Goal: Information Seeking & Learning: Learn about a topic

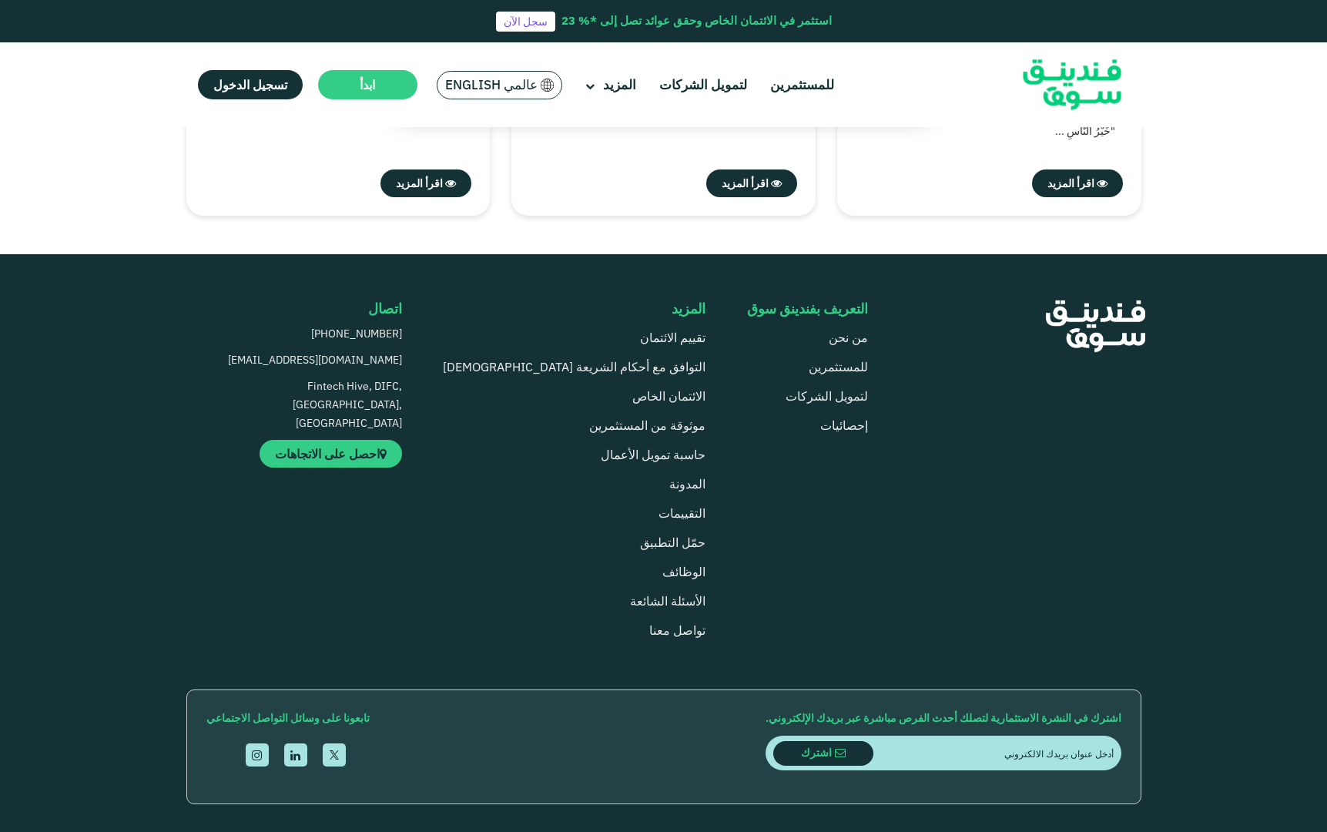
scroll to position [4156, 0]
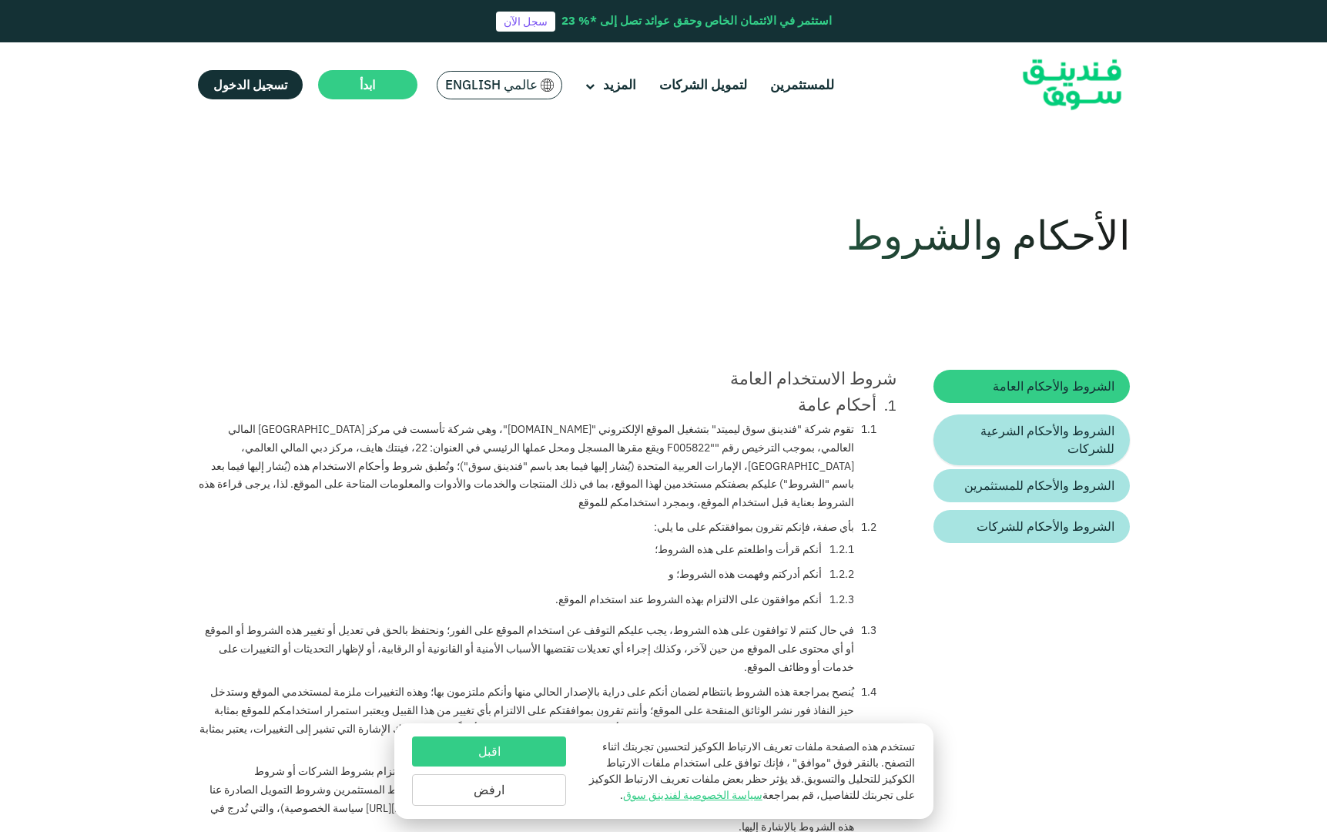
click at [1013, 423] on span "الشروط والأحكام الشرعية للشركات" at bounding box center [1047, 439] width 134 height 33
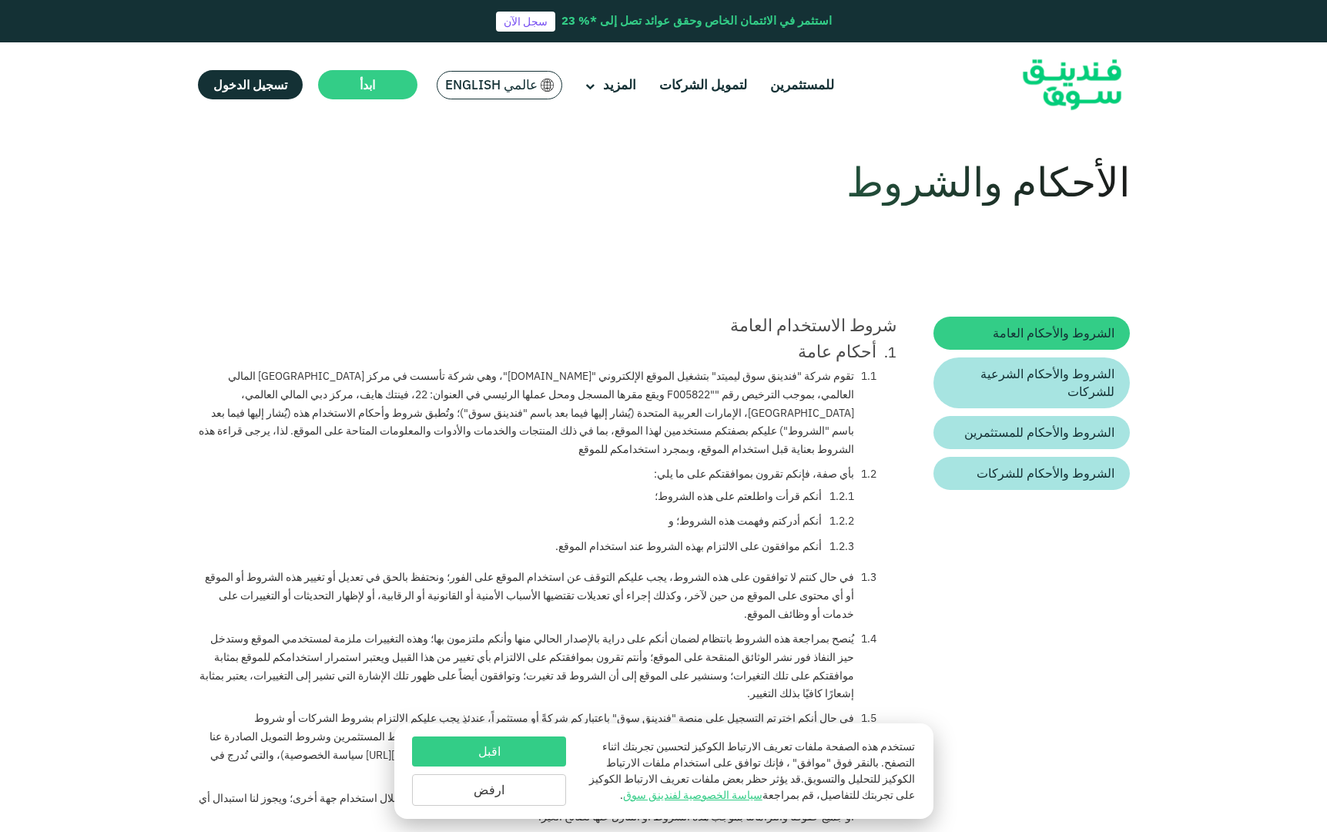
scroll to position [79, 0]
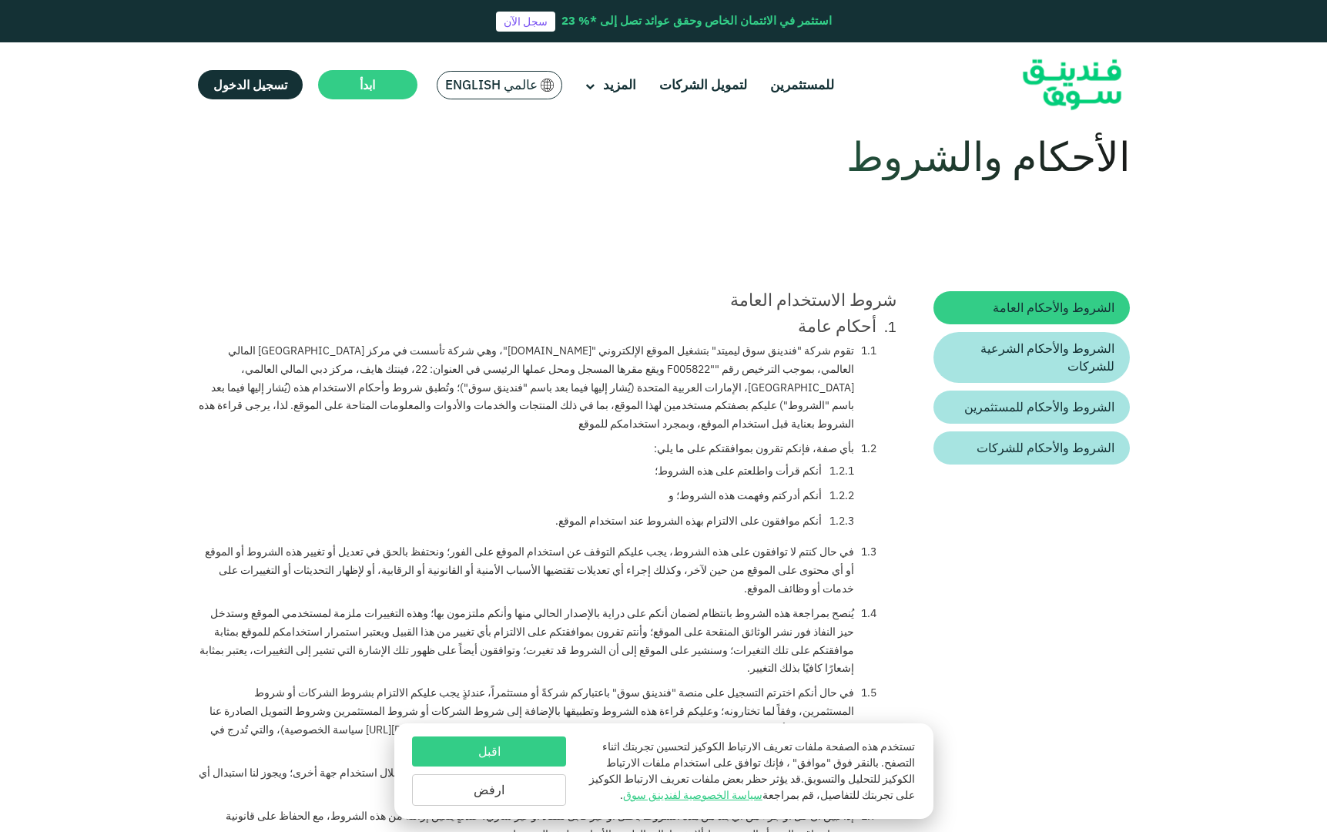
click at [538, 751] on button "اقبل" at bounding box center [489, 751] width 154 height 30
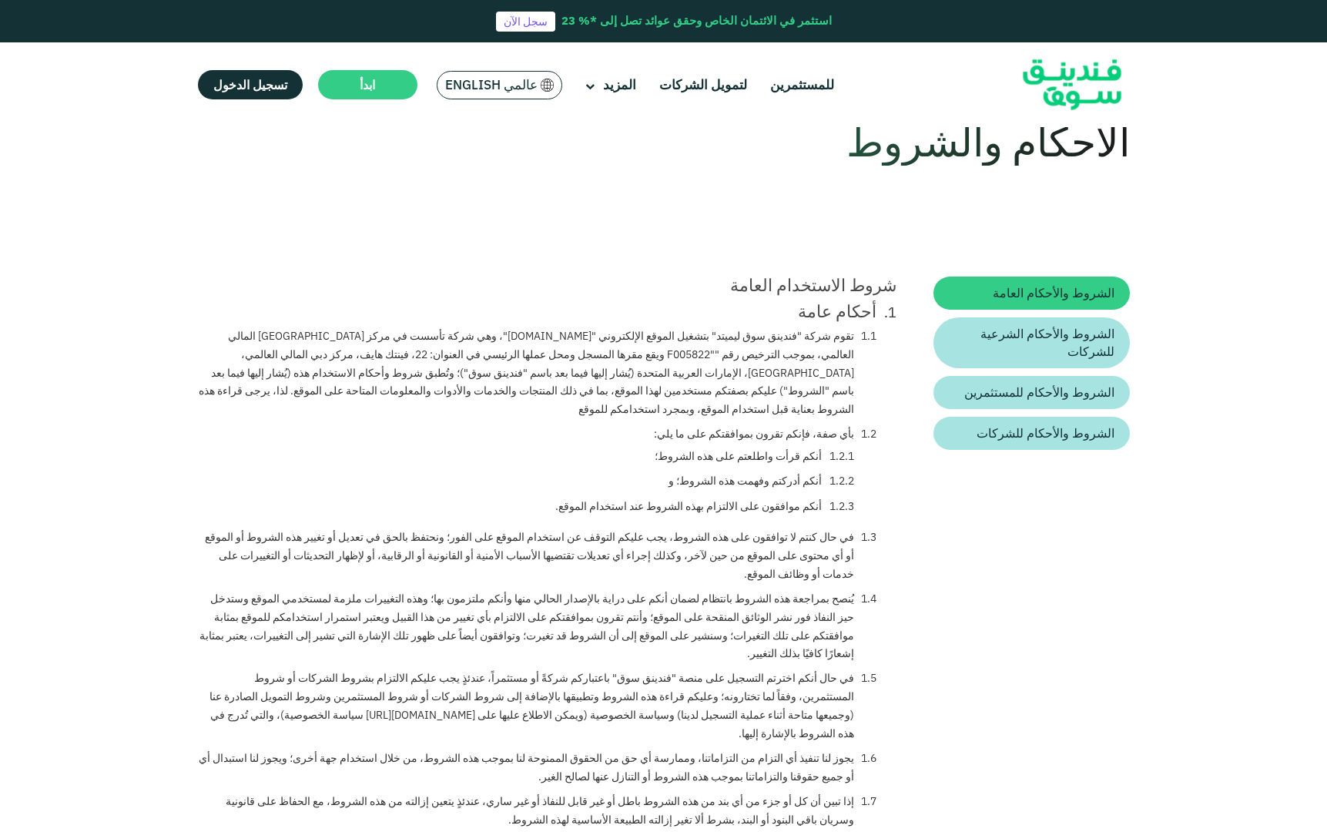
scroll to position [0, 0]
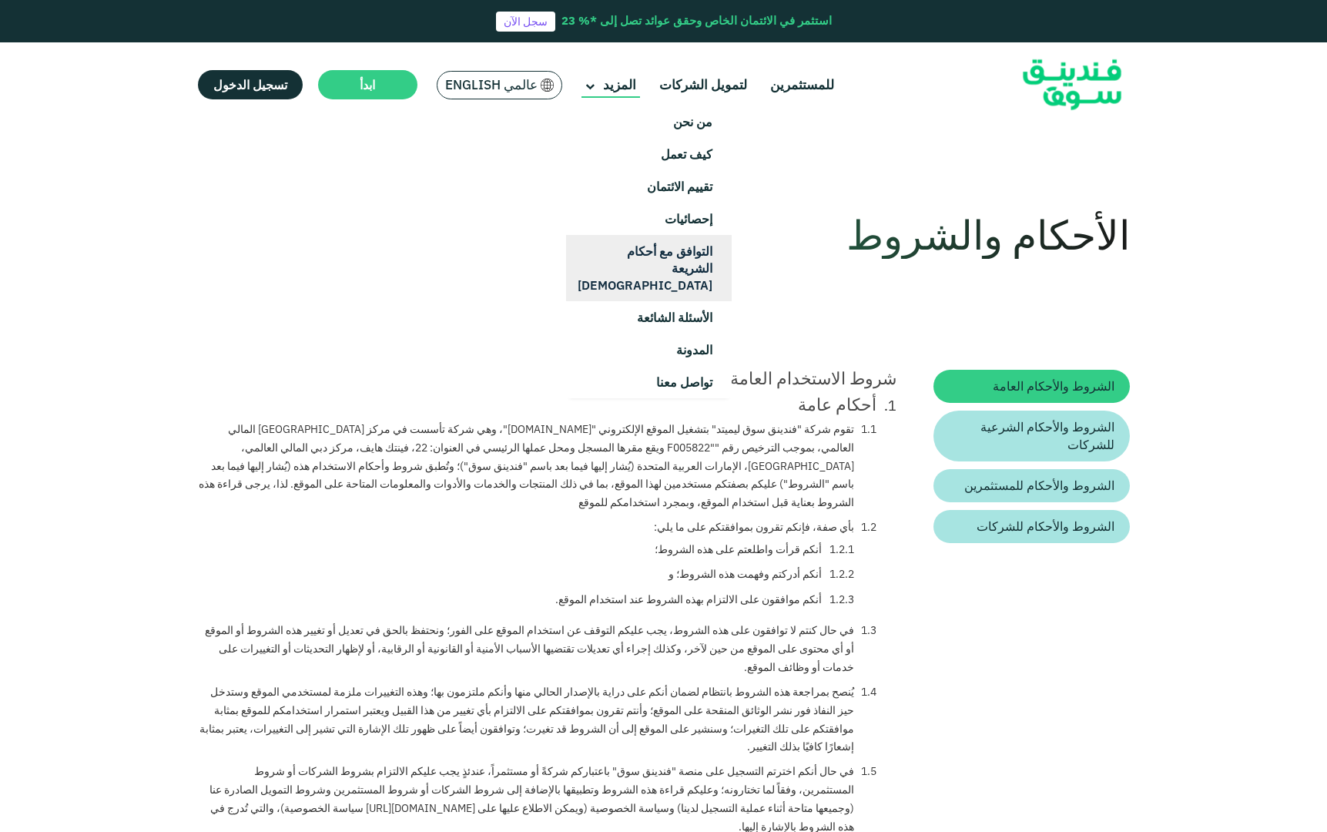
click at [652, 250] on link "التوافق مع أحكام الشريعة [DEMOGRAPHIC_DATA]" at bounding box center [649, 268] width 166 height 66
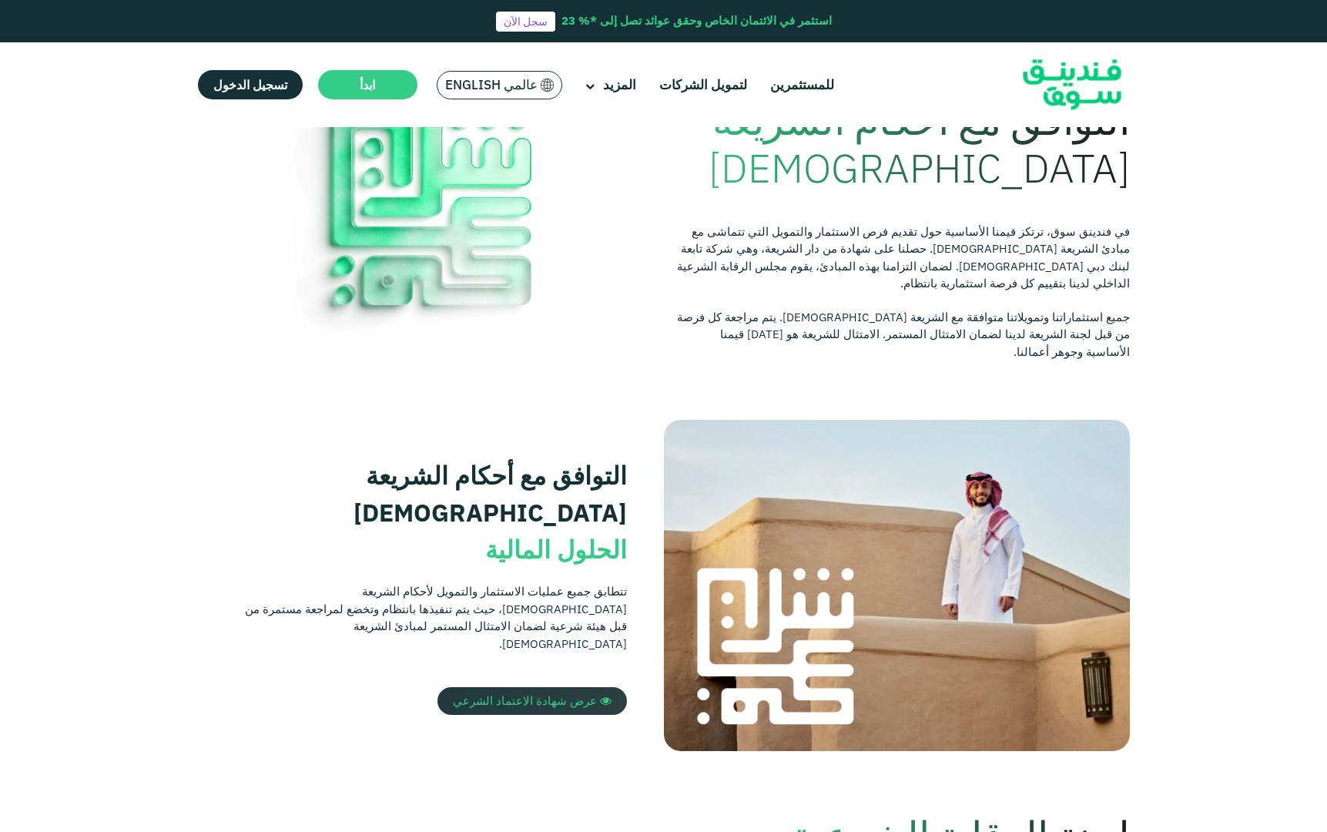
click at [537, 693] on span "عرض شهادة الاعتماد الشرعي" at bounding box center [525, 700] width 144 height 15
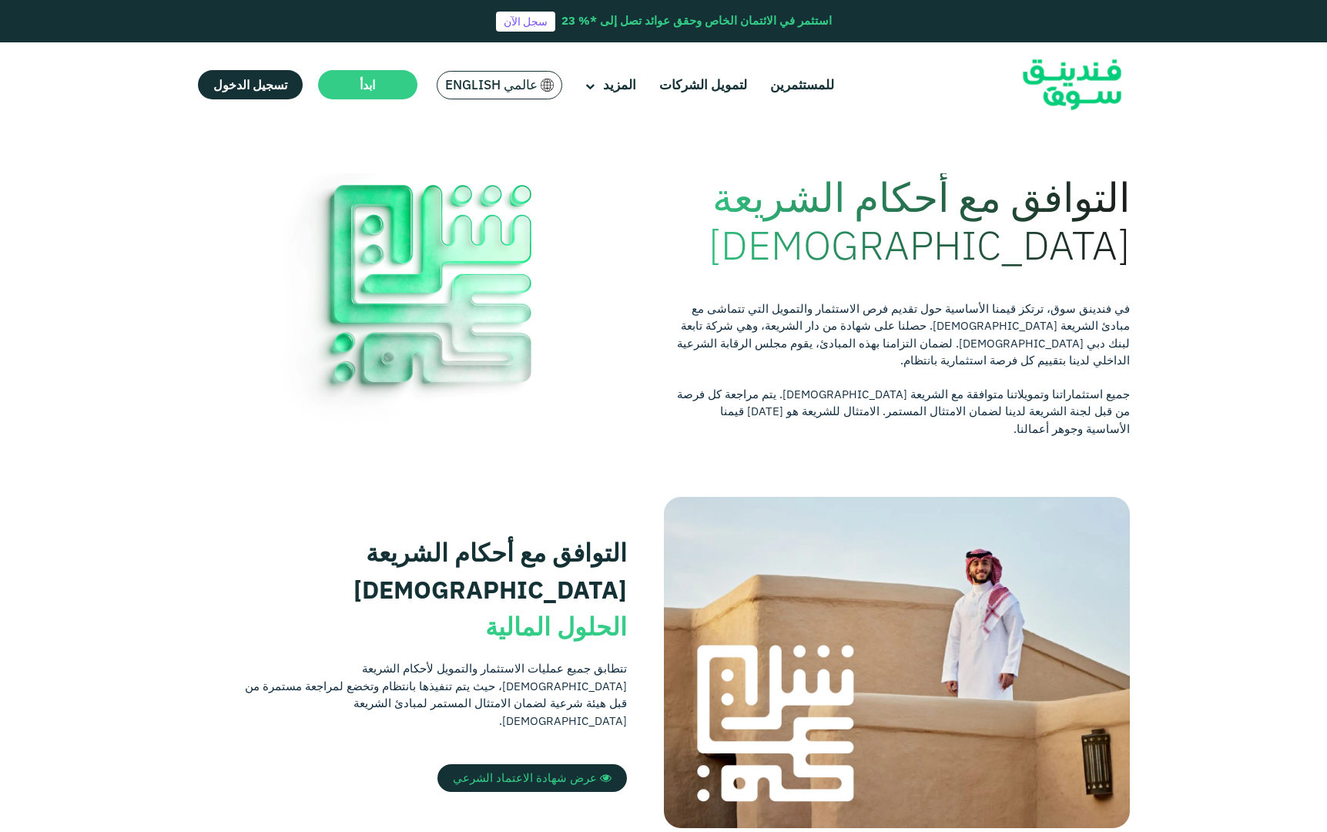
click at [533, 77] on span "عالمي English" at bounding box center [499, 85] width 109 height 18
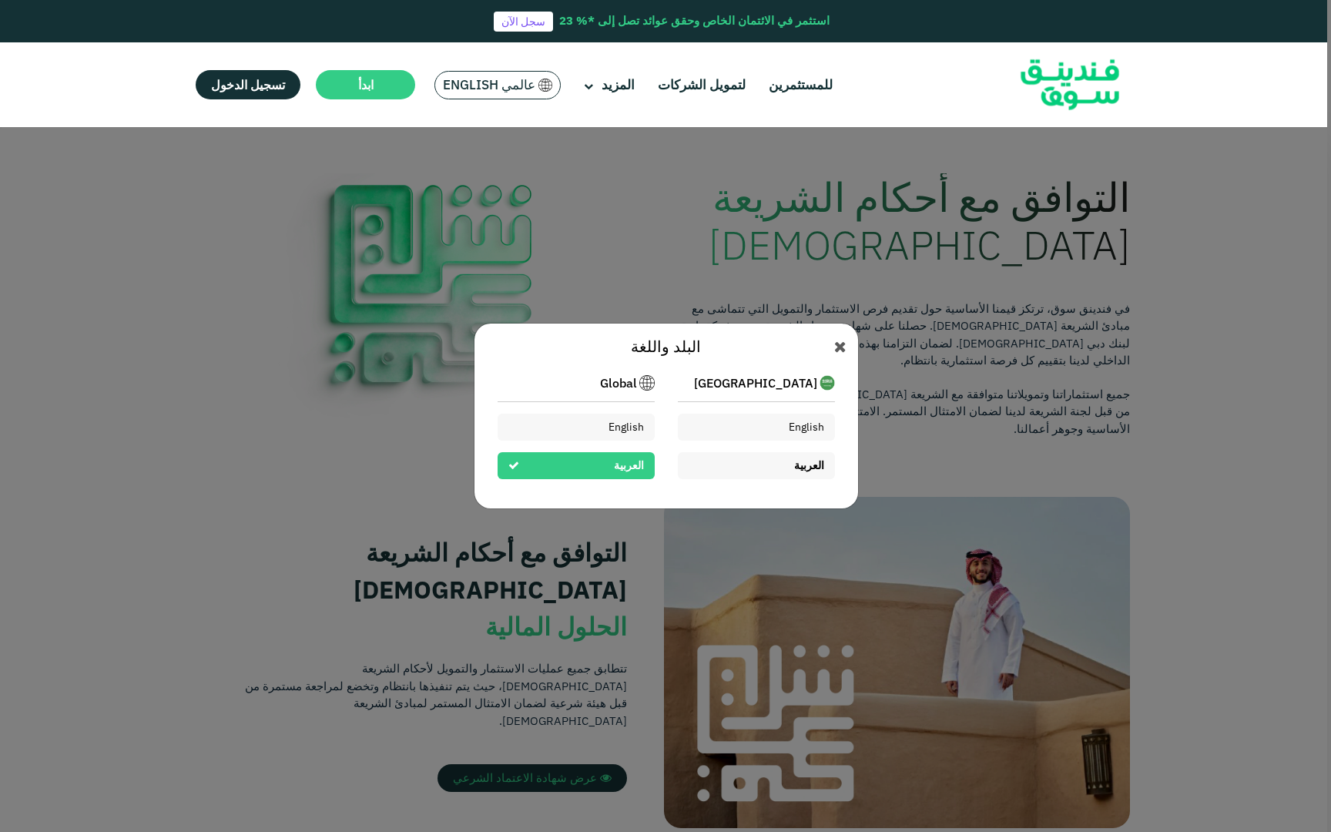
click at [764, 465] on div "العربية" at bounding box center [756, 465] width 157 height 27
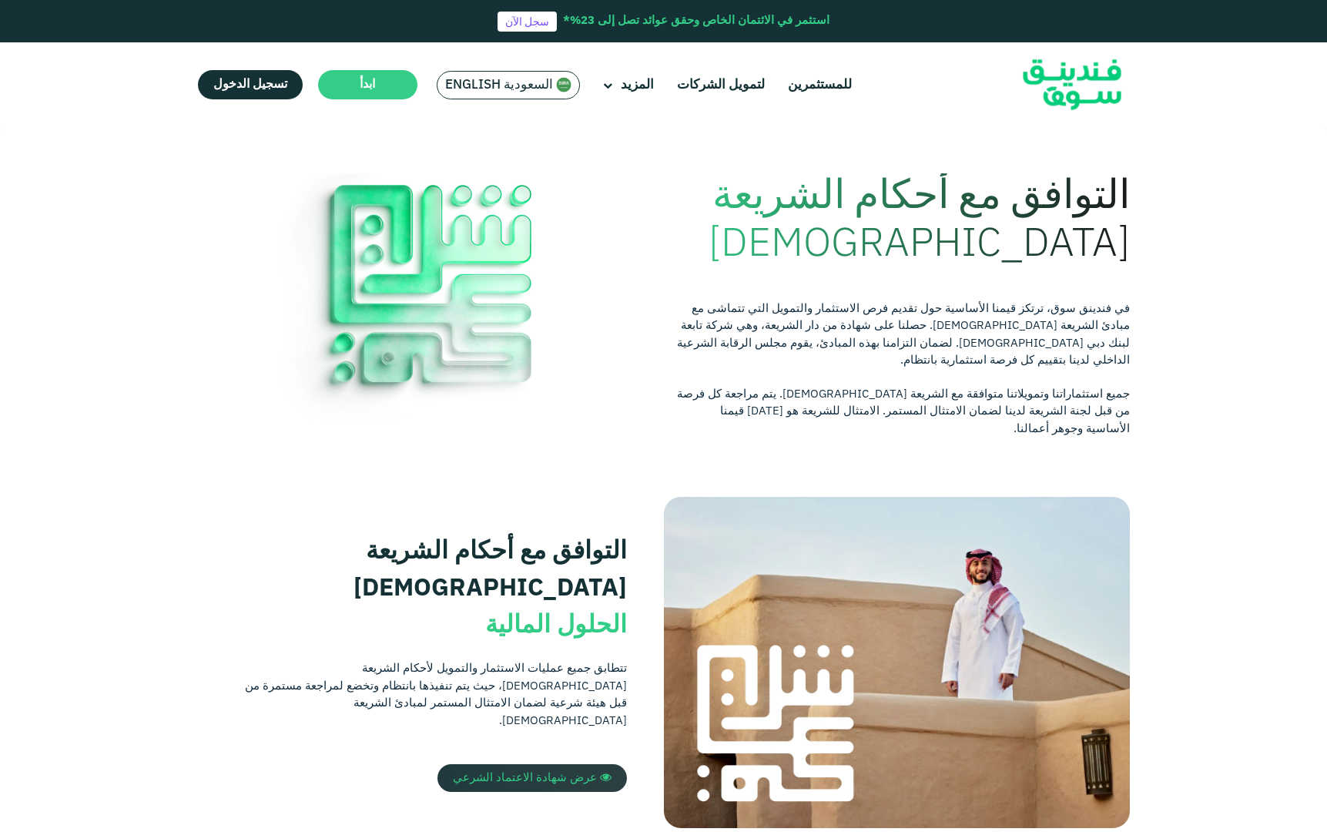
click at [568, 772] on span "عرض شهادة الاعتماد الشرعي" at bounding box center [525, 777] width 144 height 11
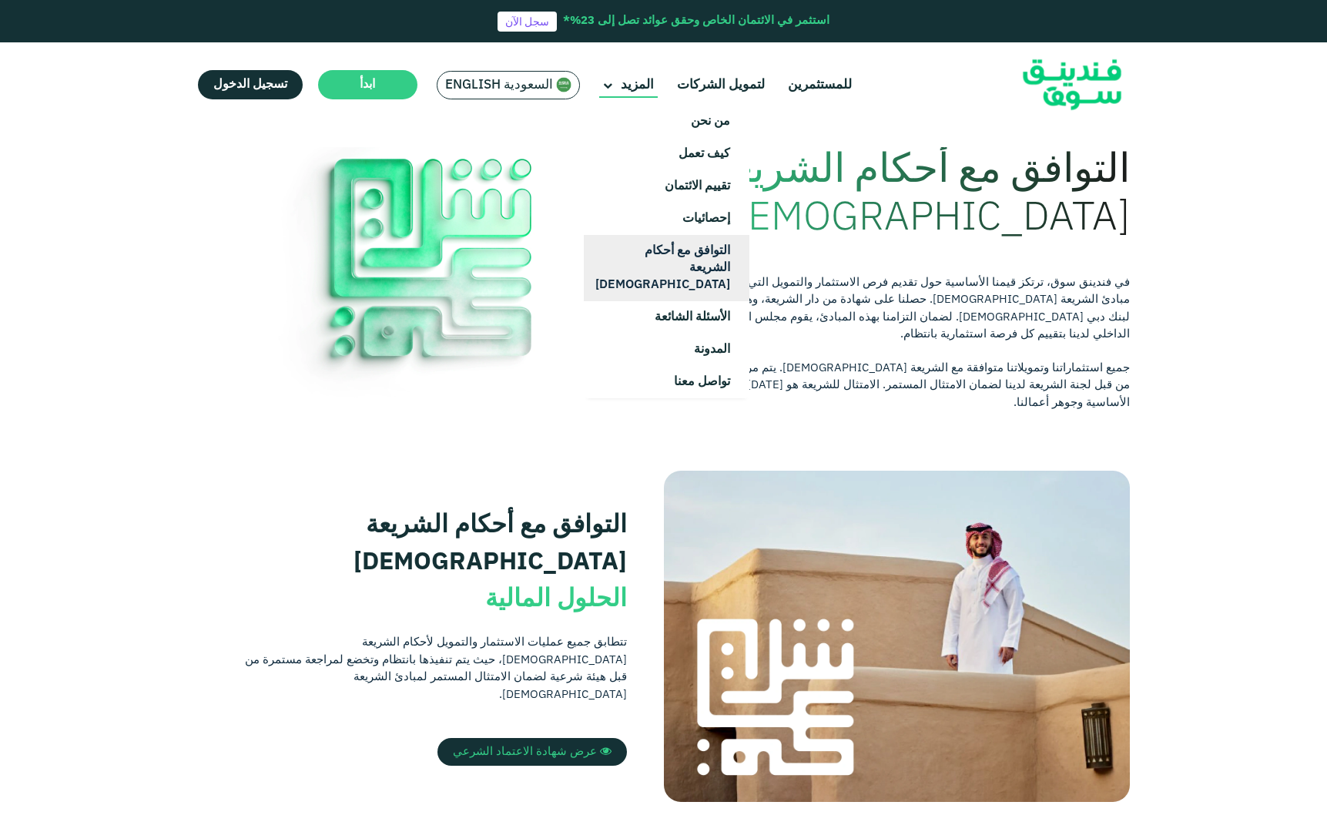
scroll to position [34, 0]
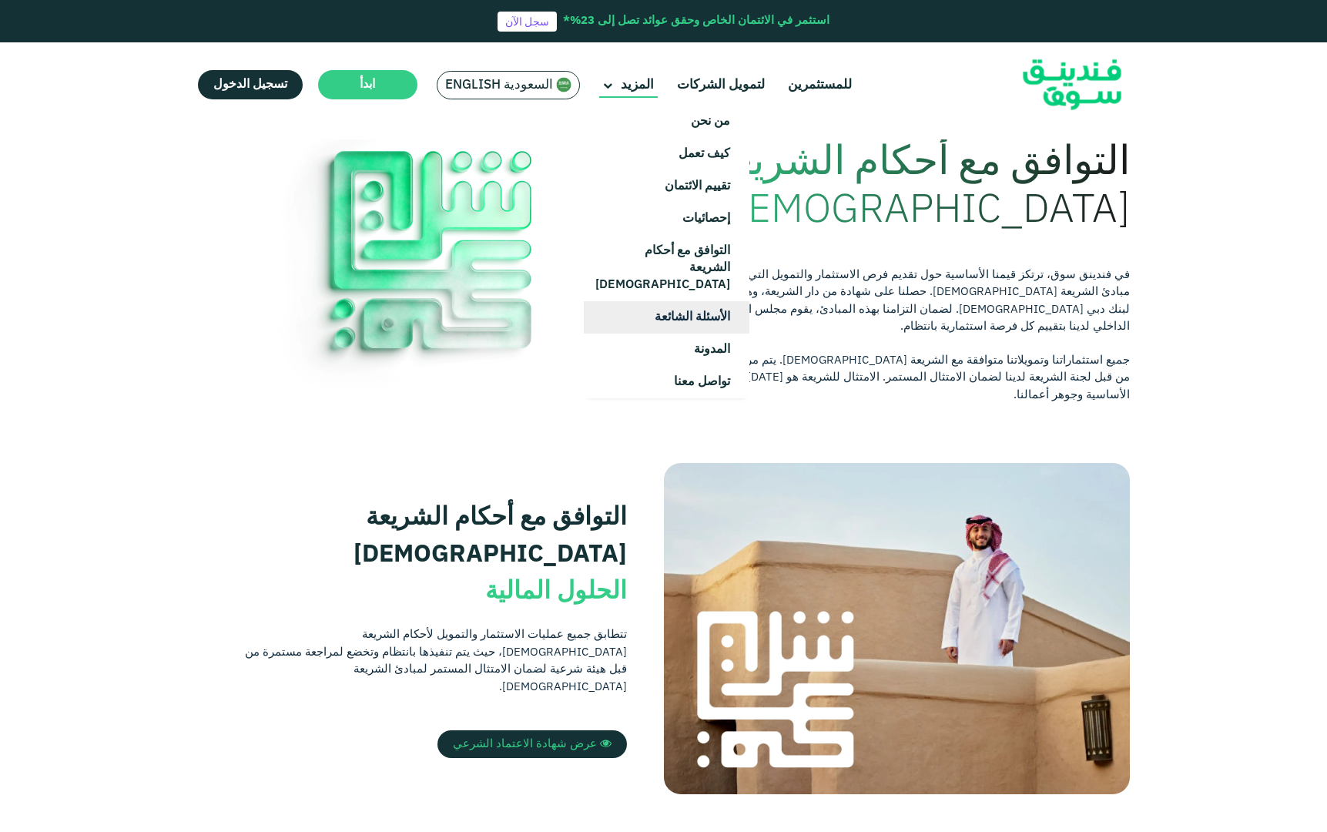
click at [641, 301] on link "الأسئلة الشائعة" at bounding box center [667, 317] width 166 height 32
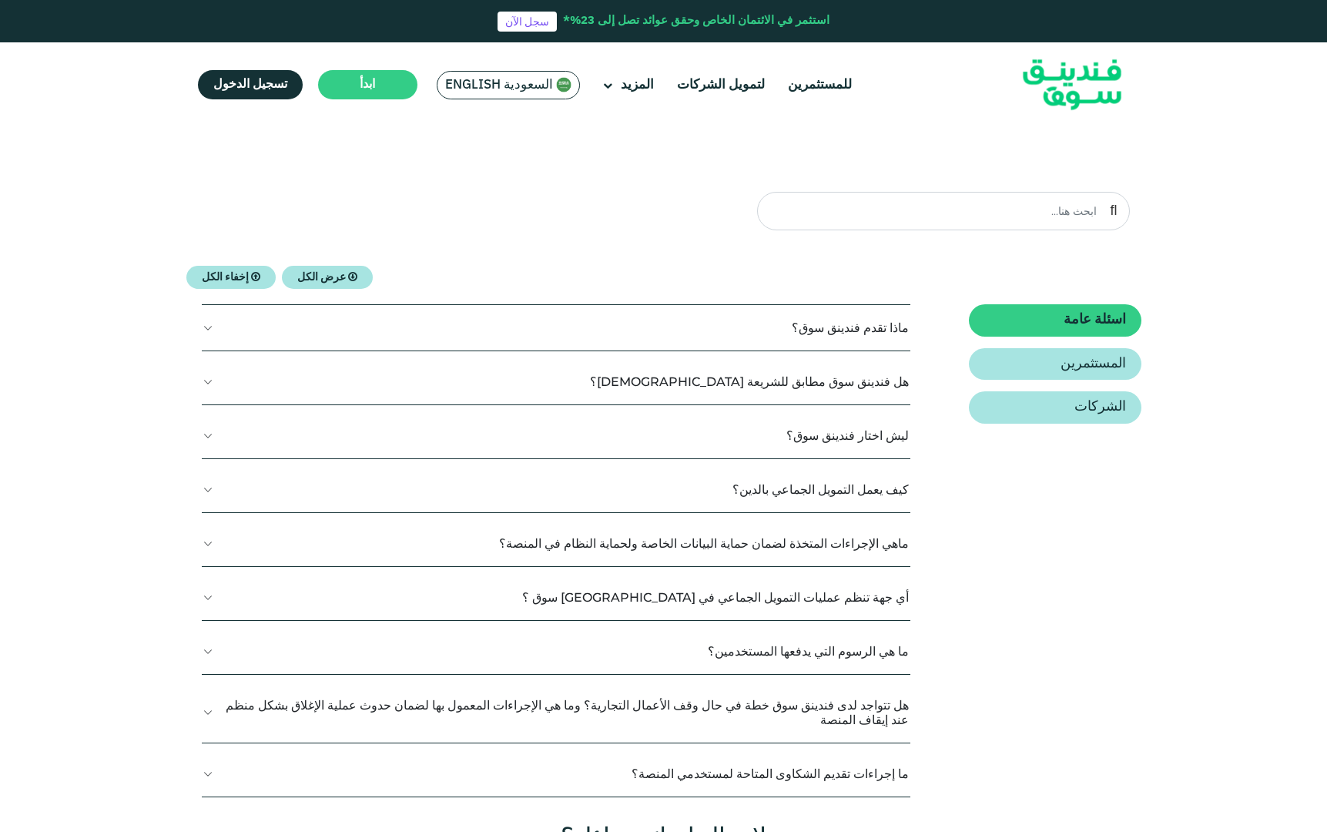
scroll to position [117, 0]
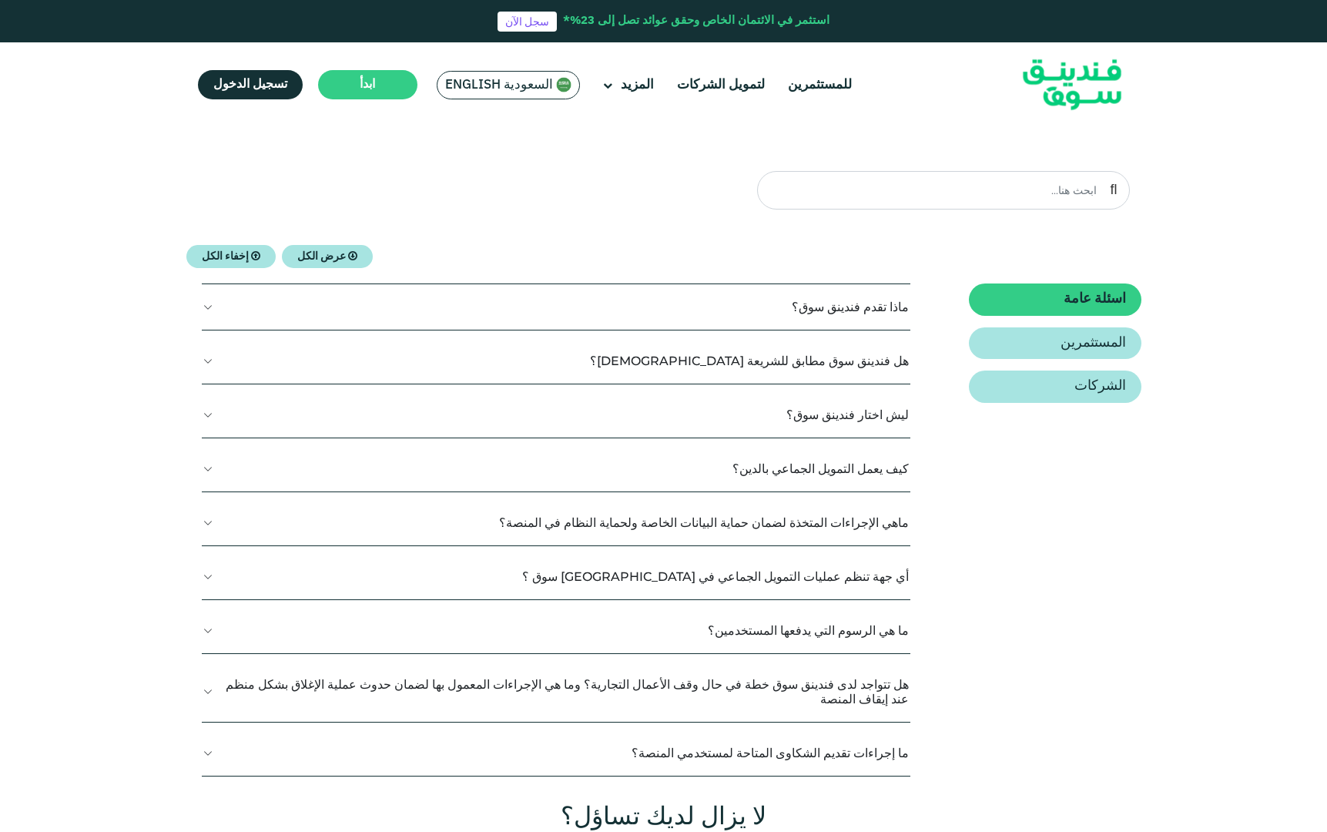
click at [769, 473] on button "كيف يعمل التمويل الجماعي بالدين؟" at bounding box center [556, 468] width 709 height 45
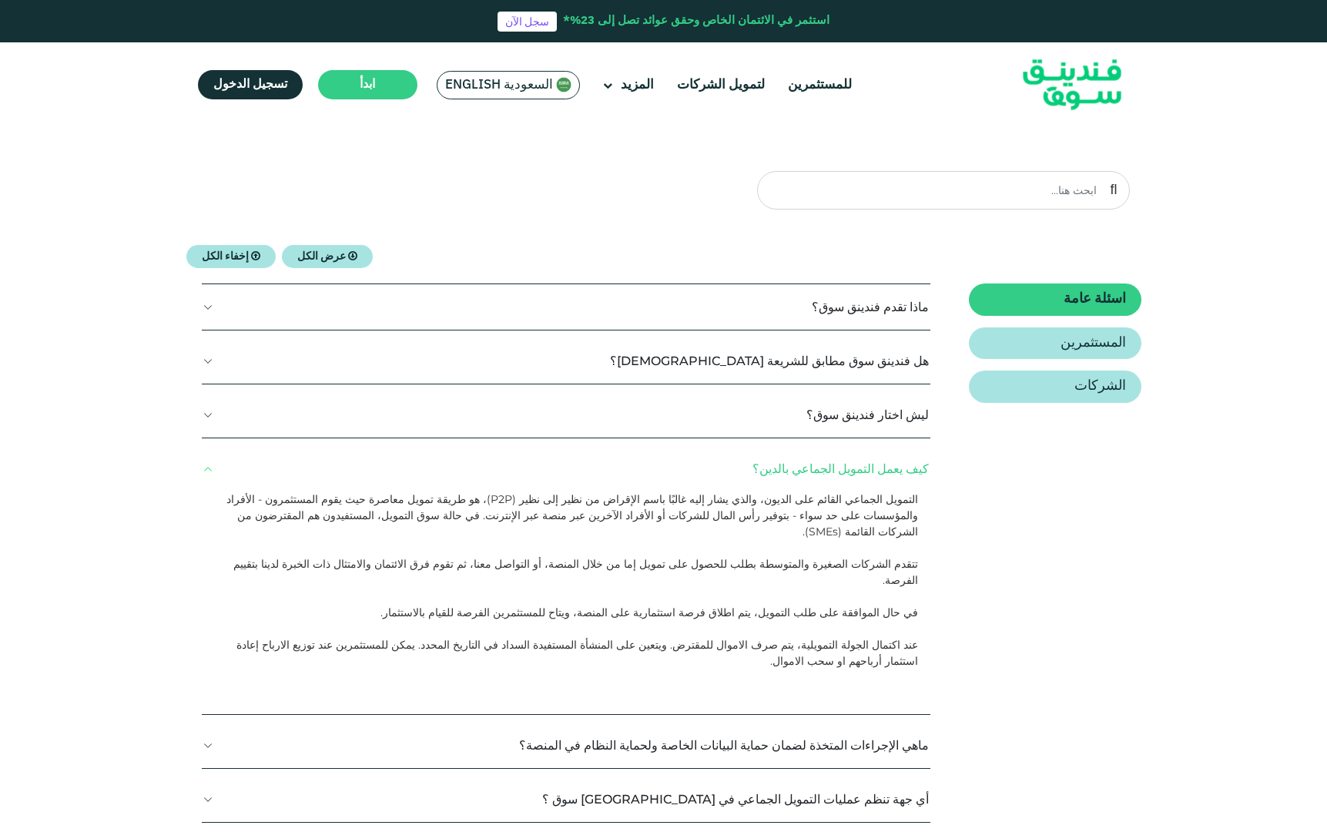
click at [816, 464] on button "كيف يعمل التمويل الجماعي بالدين؟" at bounding box center [566, 468] width 729 height 45
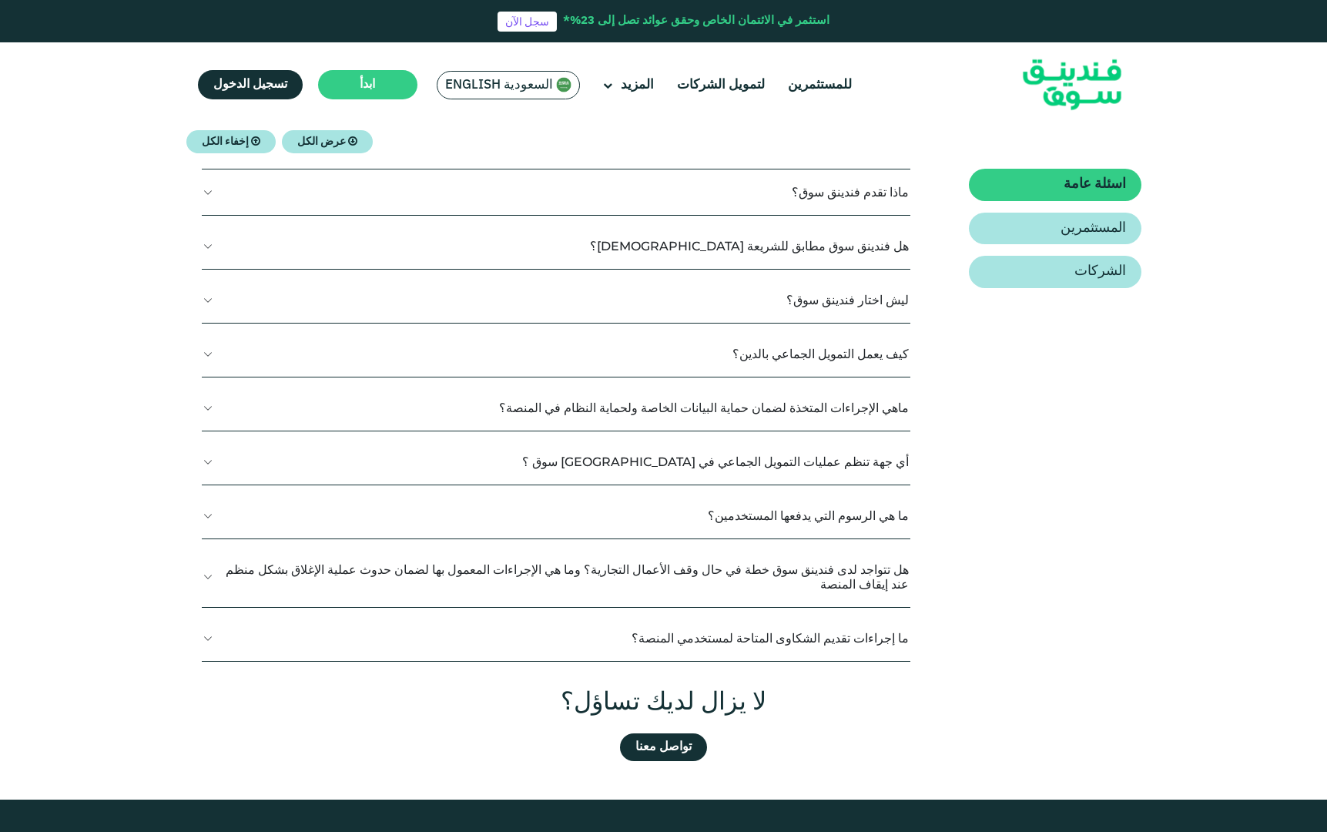
scroll to position [238, 0]
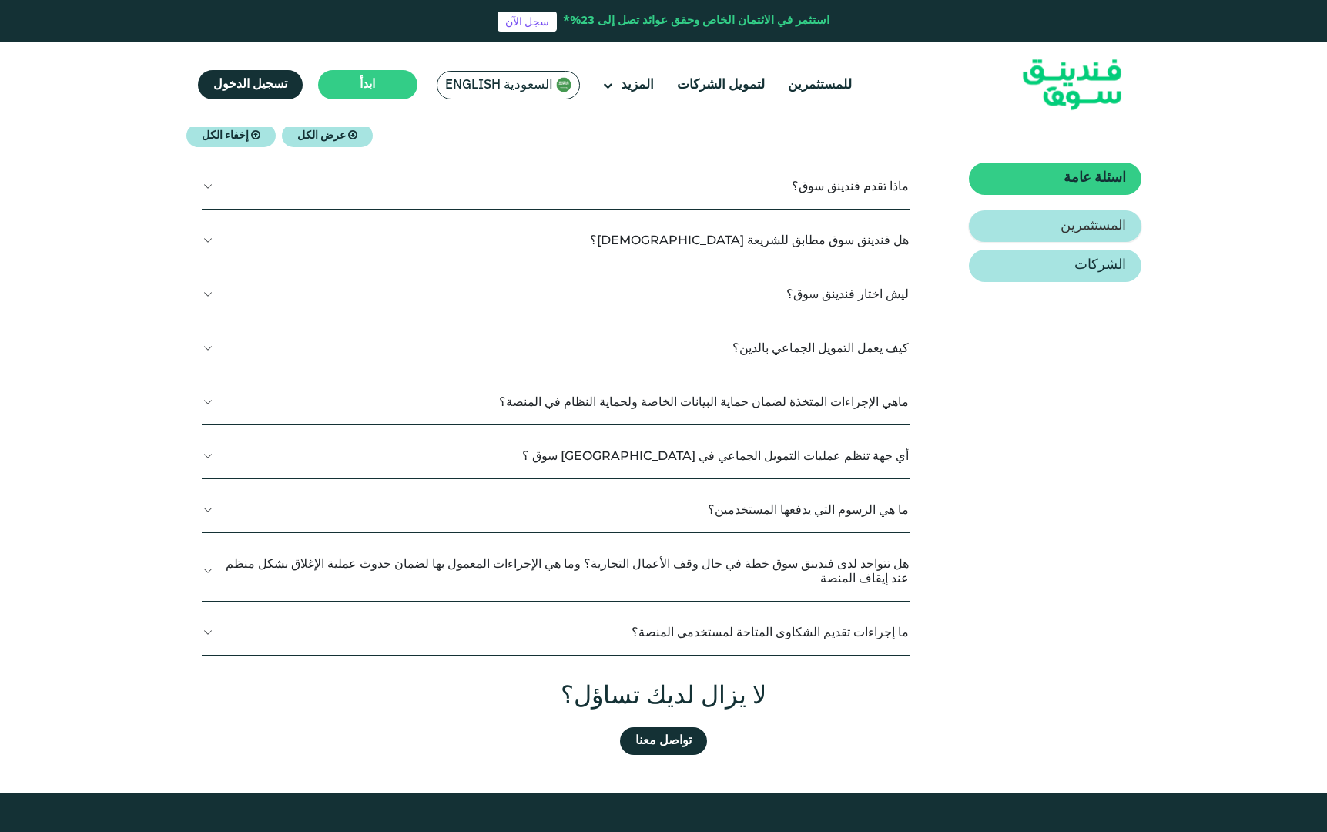
click at [1031, 210] on link "المستثمرين" at bounding box center [1055, 226] width 172 height 32
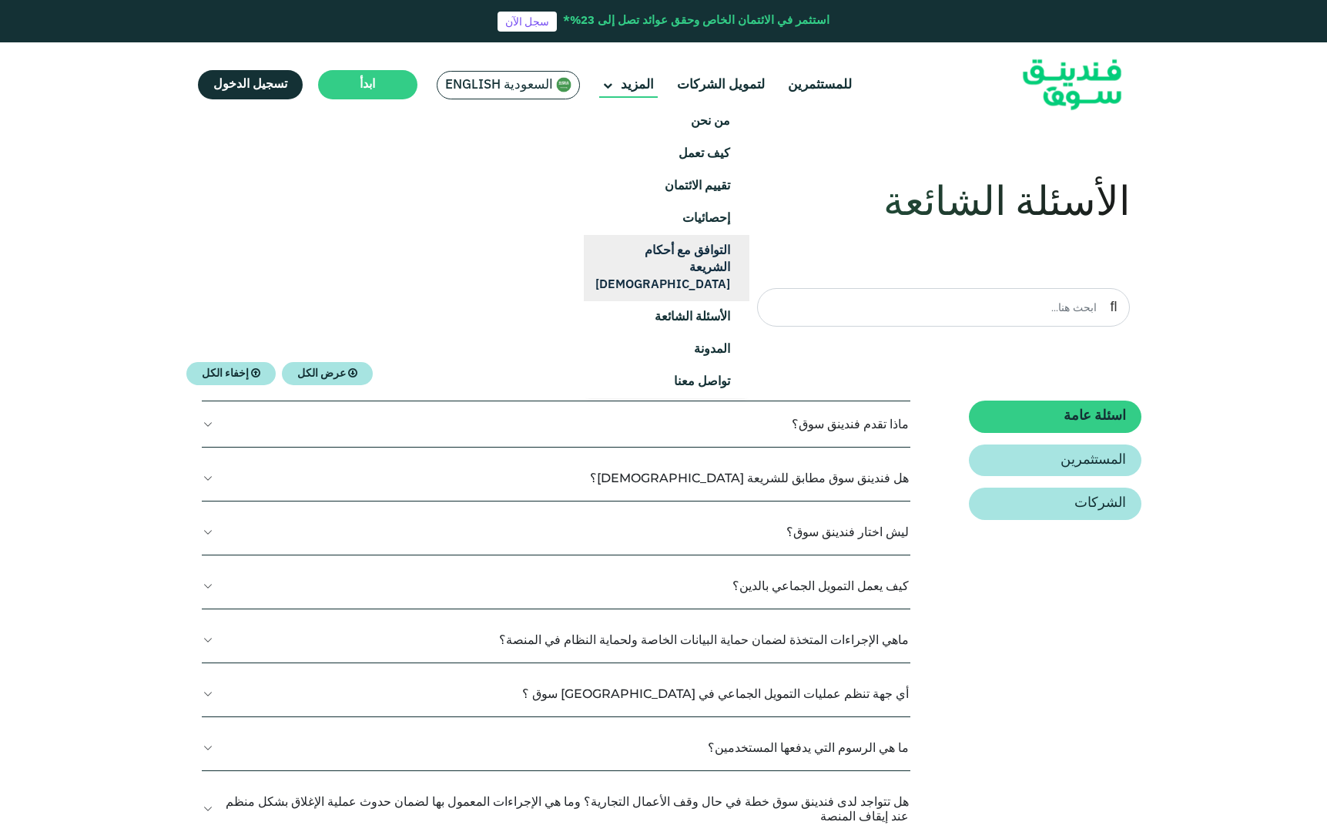
click at [662, 247] on link "التوافق مع أحكام الشريعة [DEMOGRAPHIC_DATA]" at bounding box center [667, 268] width 166 height 66
